Goal: Find specific page/section: Find specific page/section

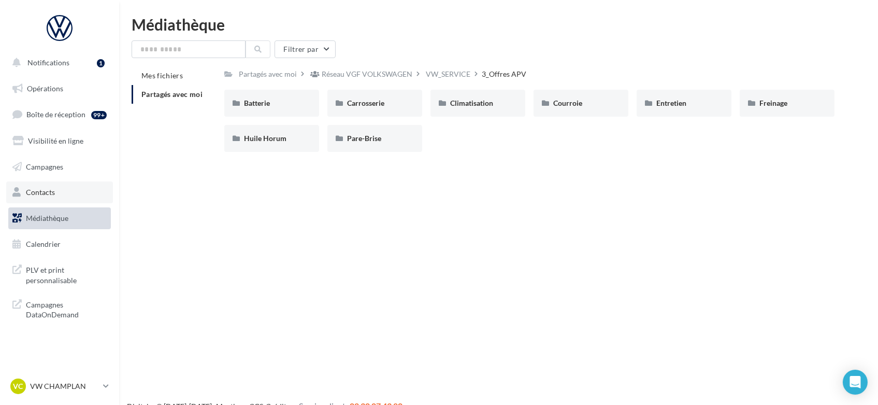
click at [51, 188] on span "Contacts" at bounding box center [40, 192] width 29 height 9
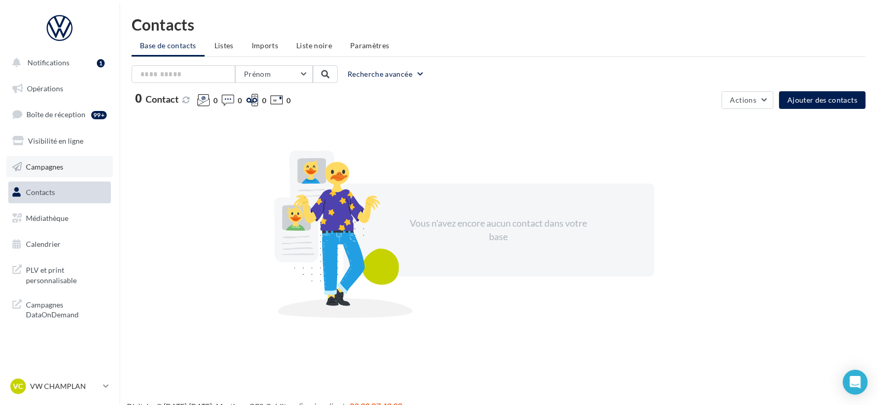
click at [41, 174] on link "Campagnes" at bounding box center [59, 167] width 107 height 22
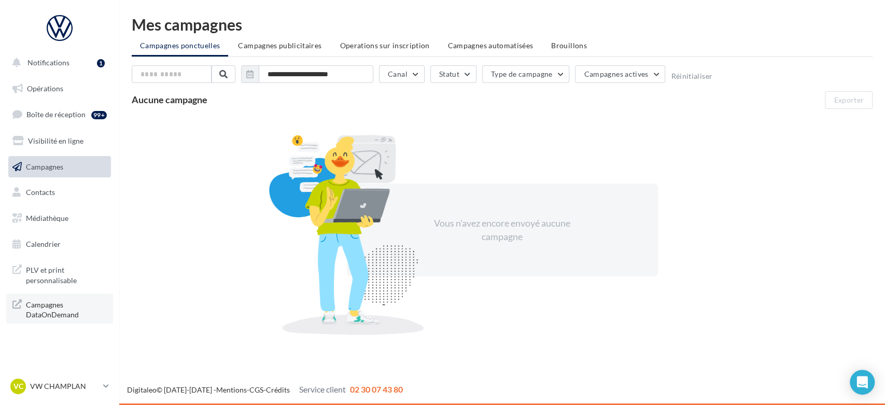
click at [46, 306] on span "Campagnes DataOnDemand" at bounding box center [66, 308] width 81 height 22
click at [105, 385] on icon at bounding box center [106, 385] width 6 height 9
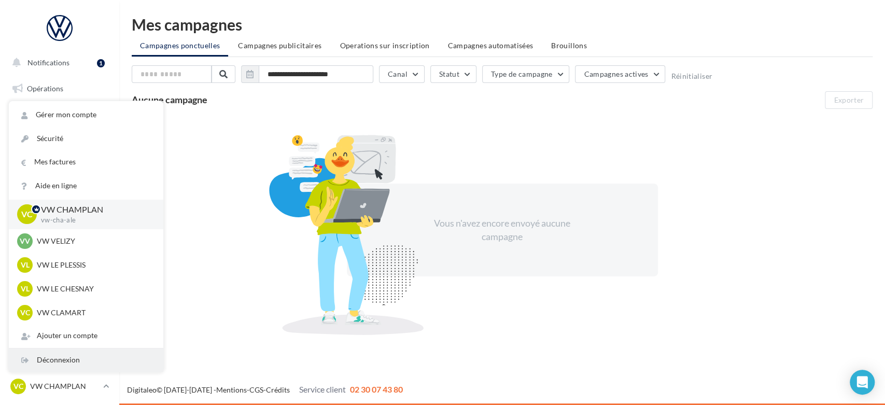
click at [80, 355] on div "Déconnexion" at bounding box center [86, 359] width 154 height 23
